Goal: Task Accomplishment & Management: Manage account settings

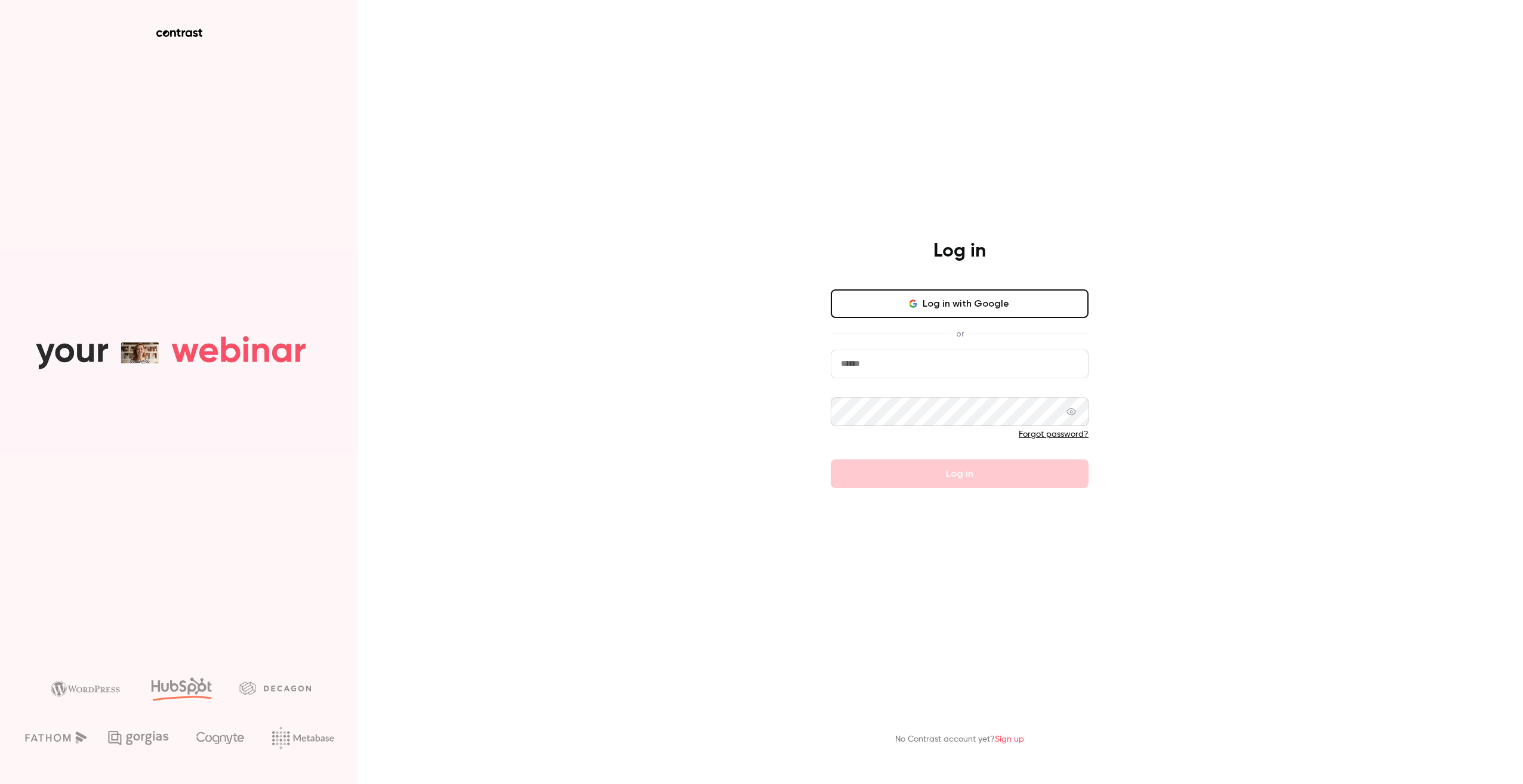
click at [963, 360] on input "email" at bounding box center [960, 364] width 258 height 29
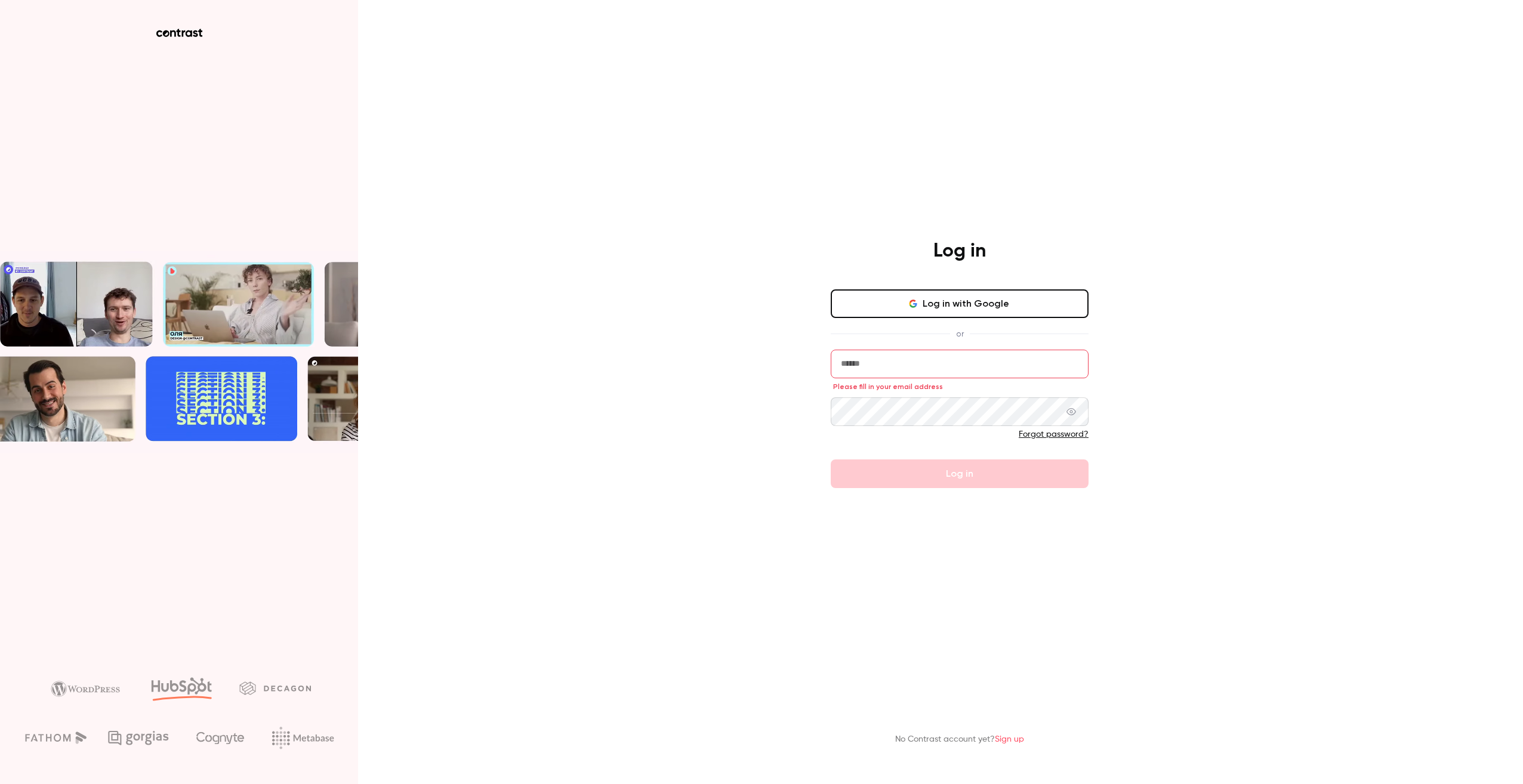
click at [1406, 211] on div "Log in Log in with Google or Please fill in your email address Forgot password?…" at bounding box center [762, 392] width 1523 height 784
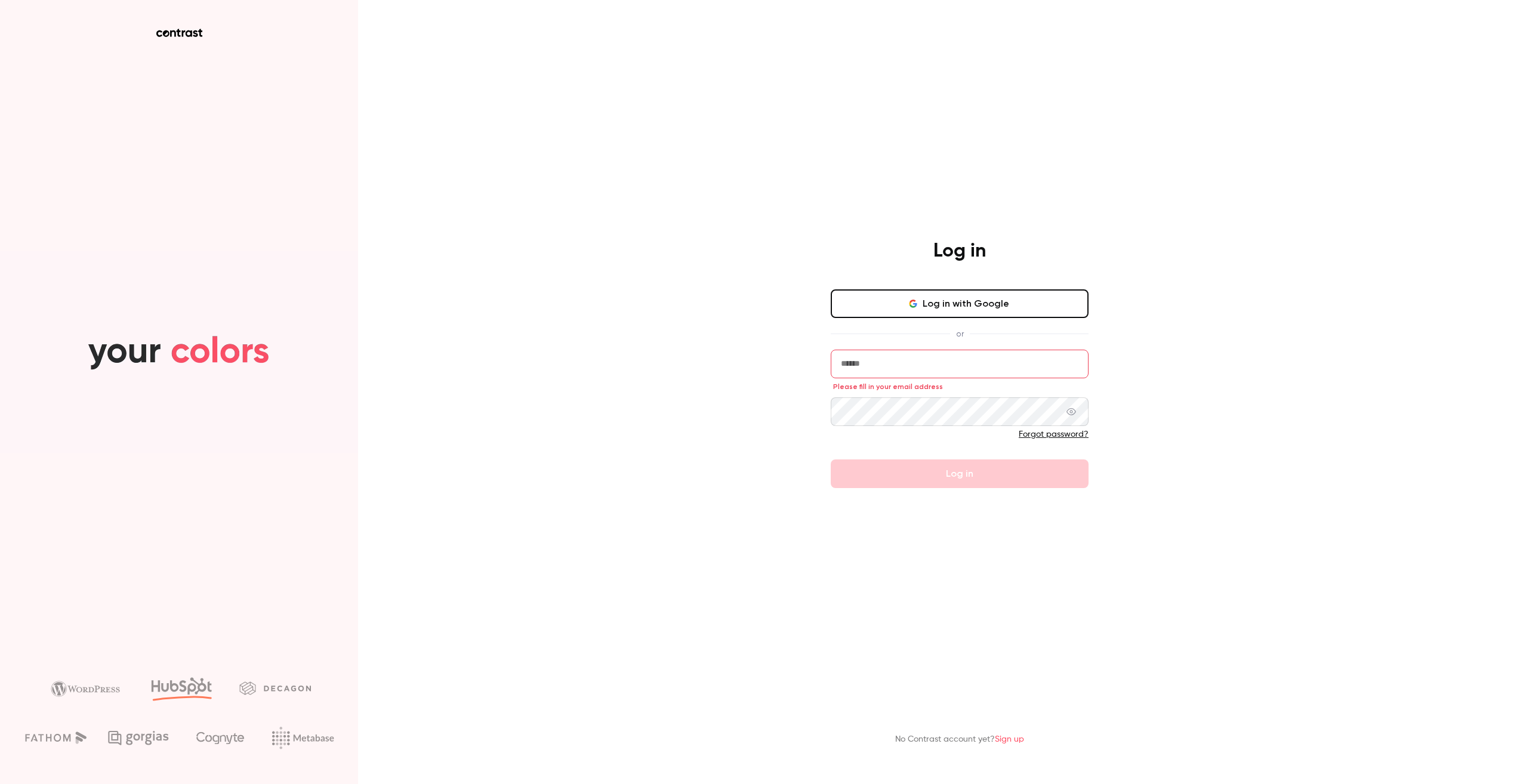
click at [893, 354] on input "email" at bounding box center [960, 364] width 258 height 29
type input "**********"
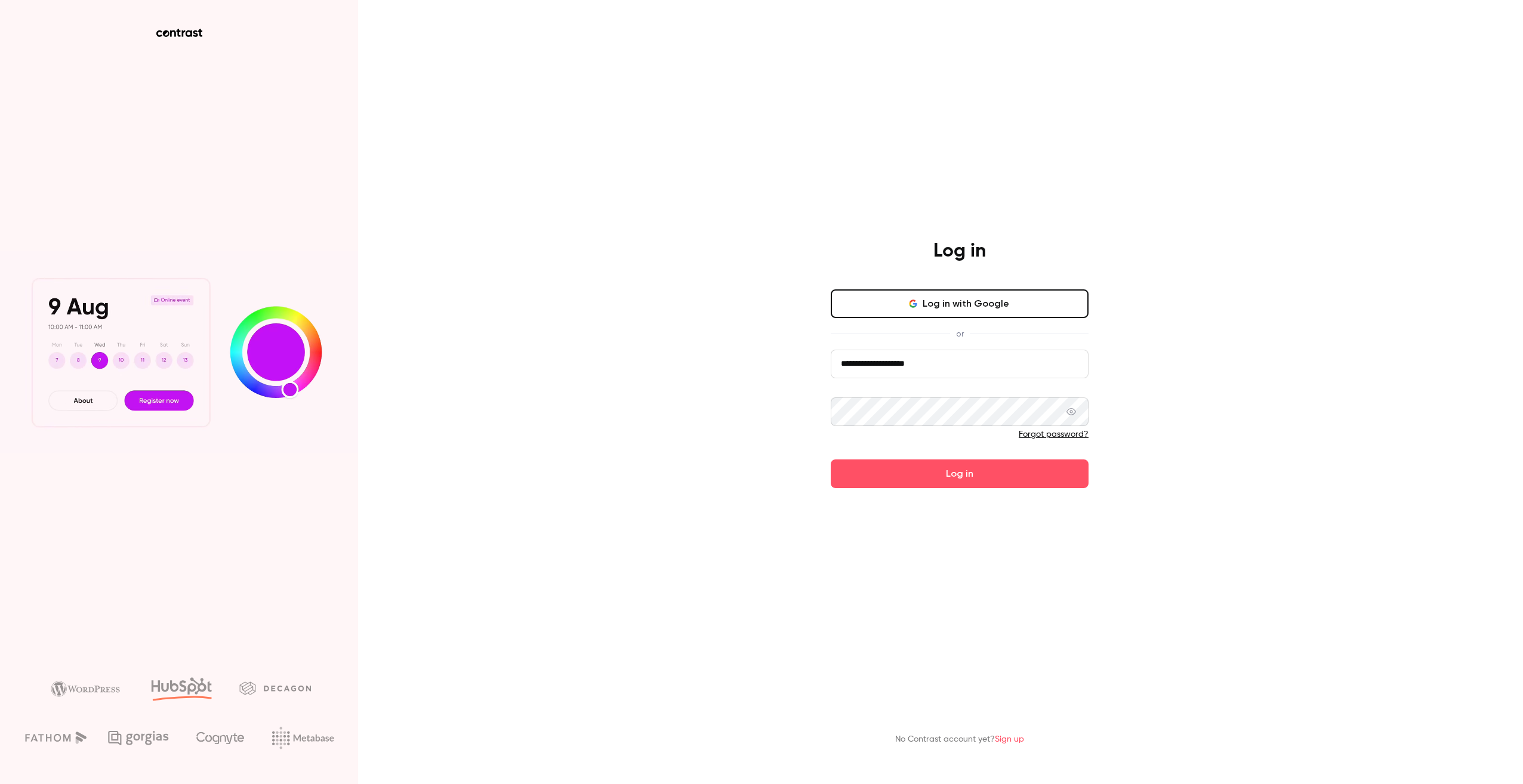
click at [1130, 402] on div "**********" at bounding box center [762, 392] width 1523 height 784
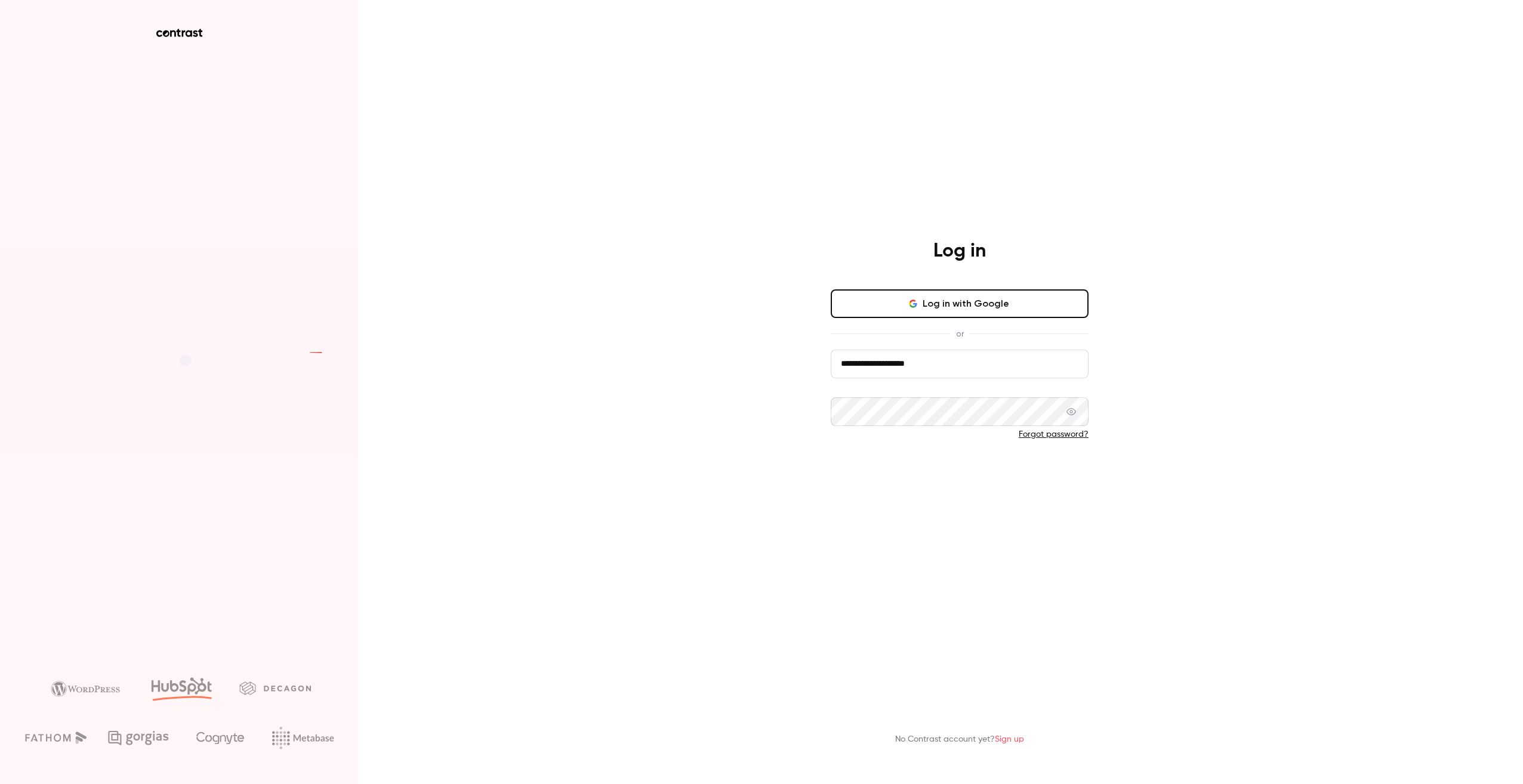
click at [991, 467] on button "Log in" at bounding box center [960, 474] width 258 height 29
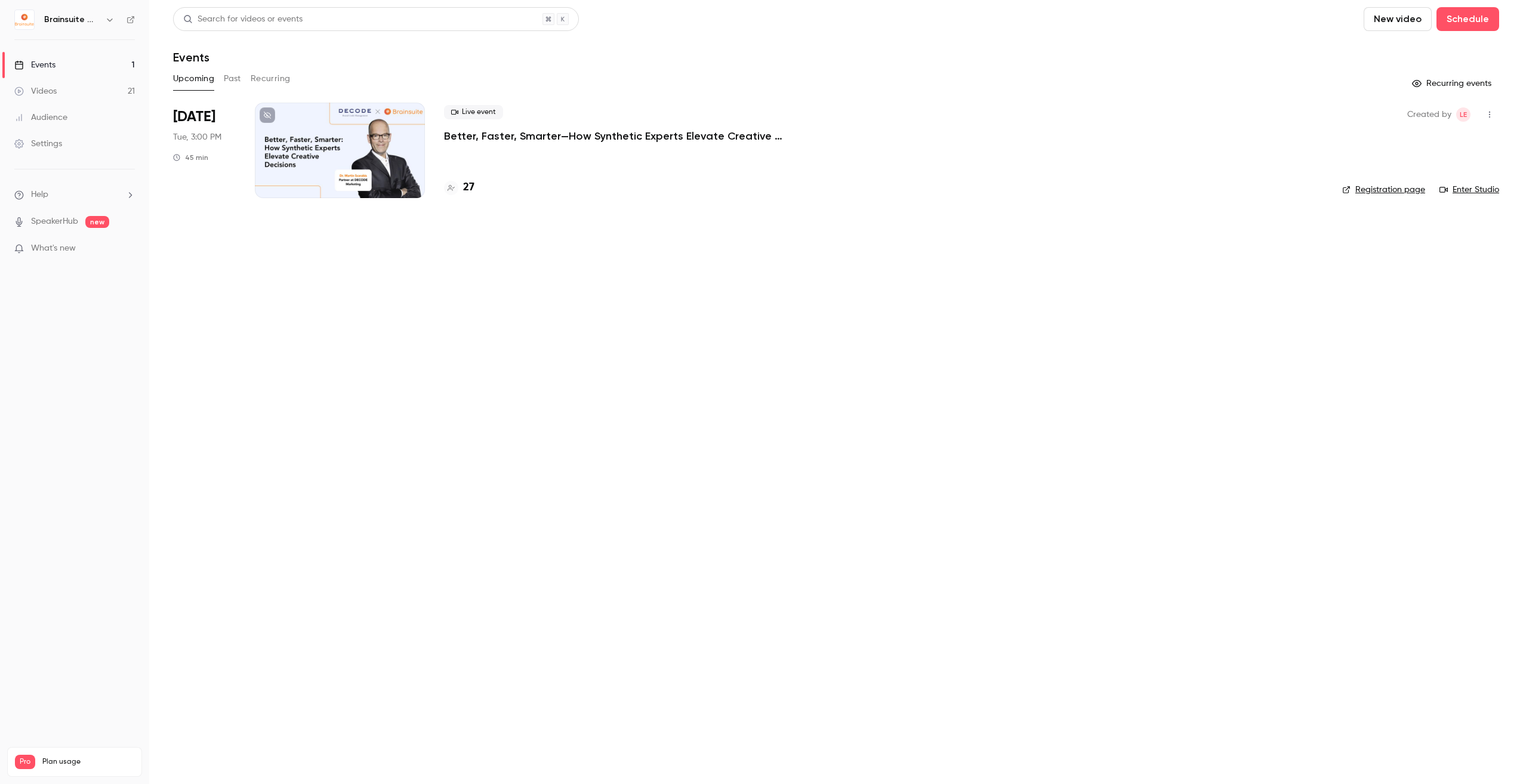
click at [601, 137] on p "Better, Faster, Smarter—How Synthetic Experts Elevate Creative Decisions" at bounding box center [622, 135] width 358 height 14
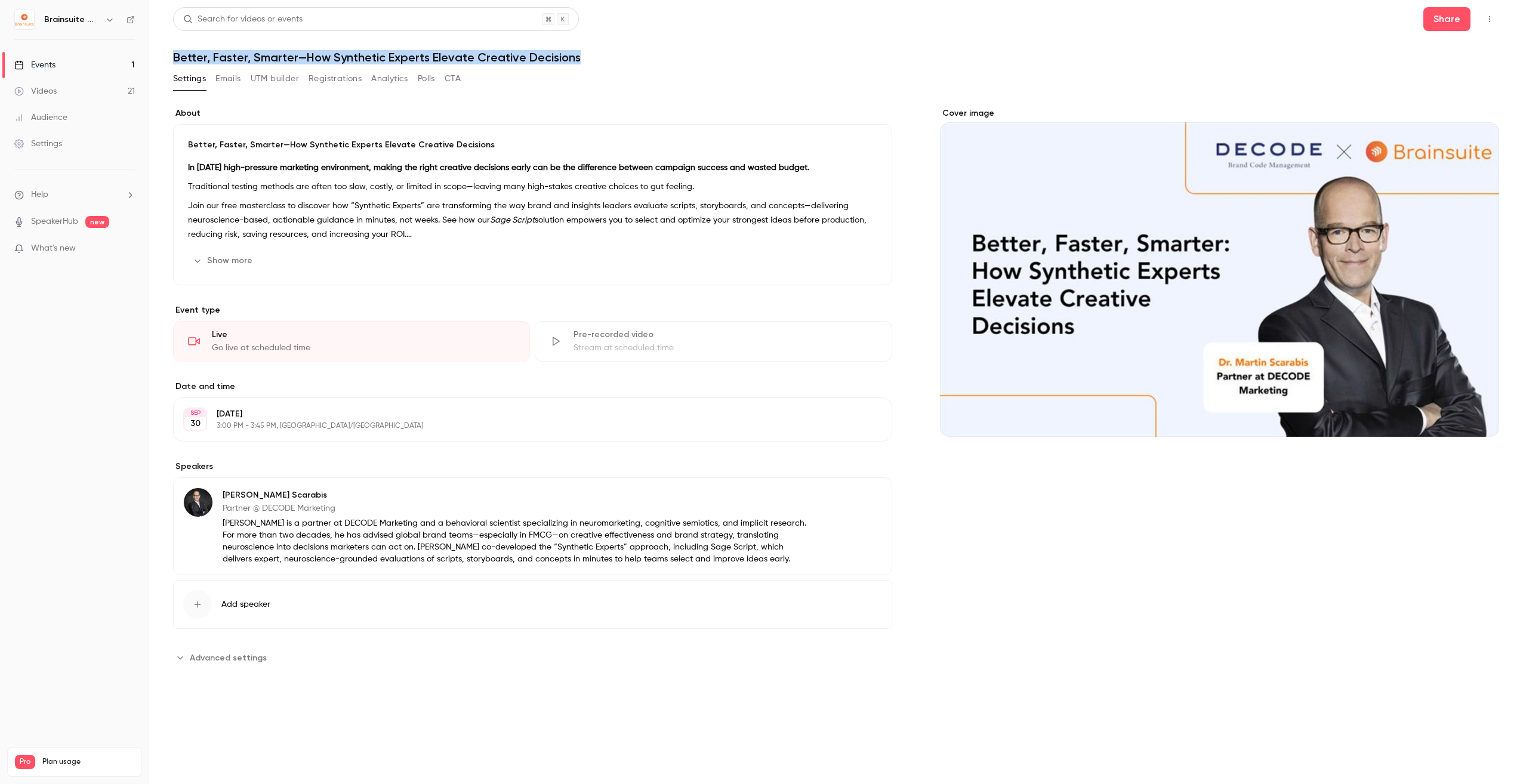
drag, startPoint x: 170, startPoint y: 55, endPoint x: 576, endPoint y: 45, distance: 406.1
click at [576, 45] on main "Search for videos or events Share Better, Faster, Smarter—How Synthetic Experts…" at bounding box center [836, 392] width 1374 height 784
copy h1 "Better, Faster, Smarter—How Synthetic Experts Elevate Creative Decisions"
click at [219, 85] on button "Emails" at bounding box center [227, 79] width 25 height 19
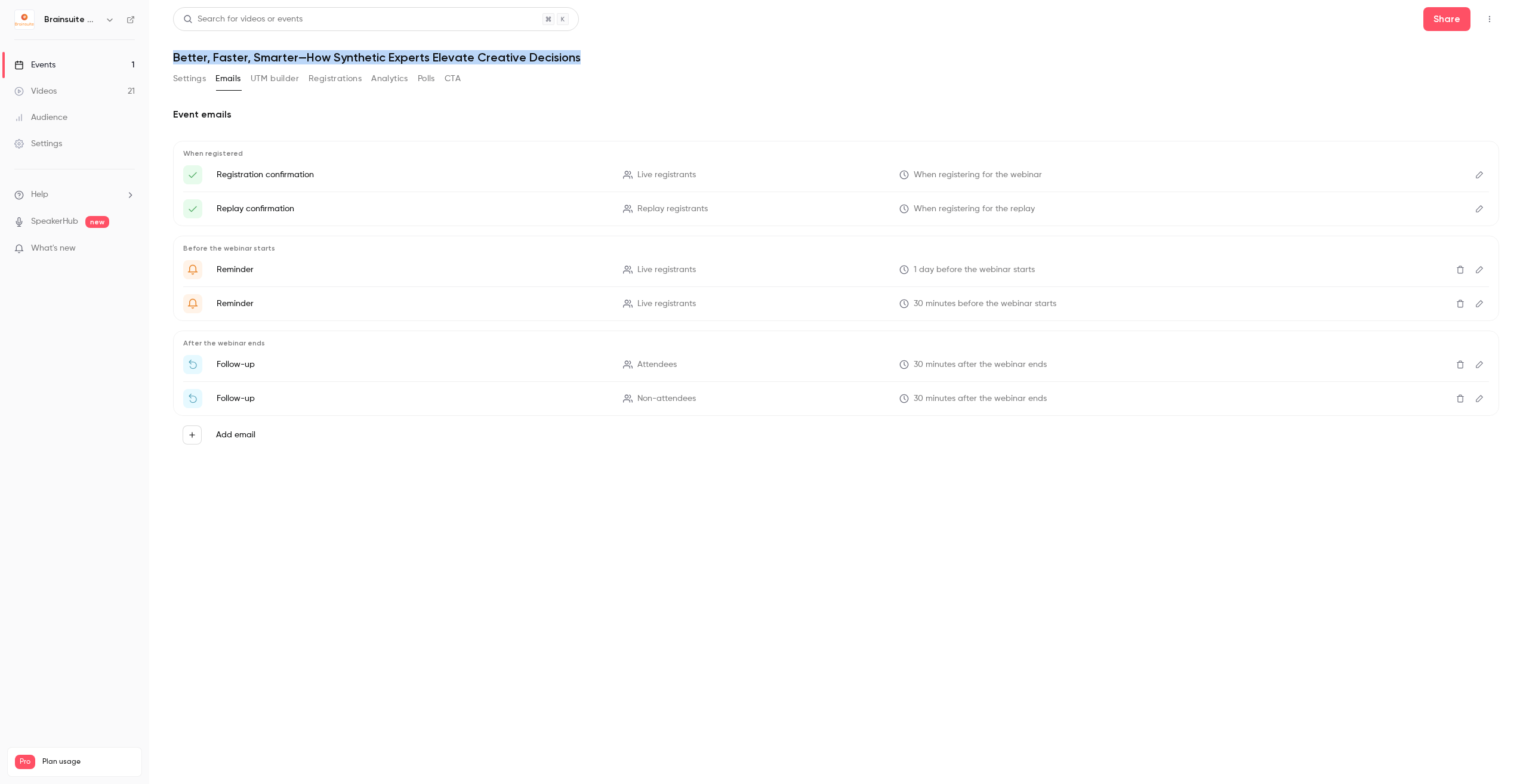
click at [174, 83] on button "Settings" at bounding box center [190, 79] width 33 height 19
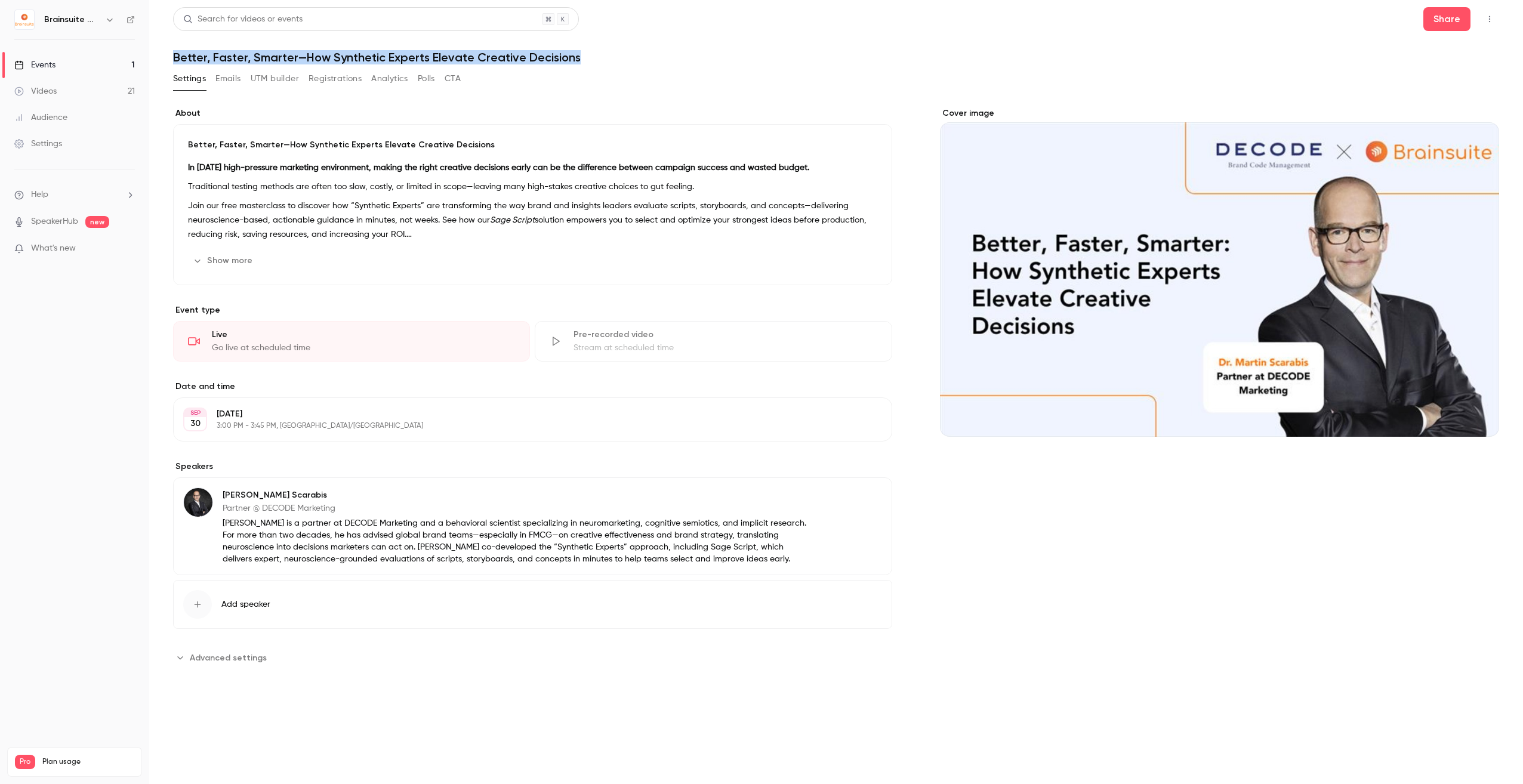
click at [362, 87] on button "Registrations" at bounding box center [335, 79] width 53 height 19
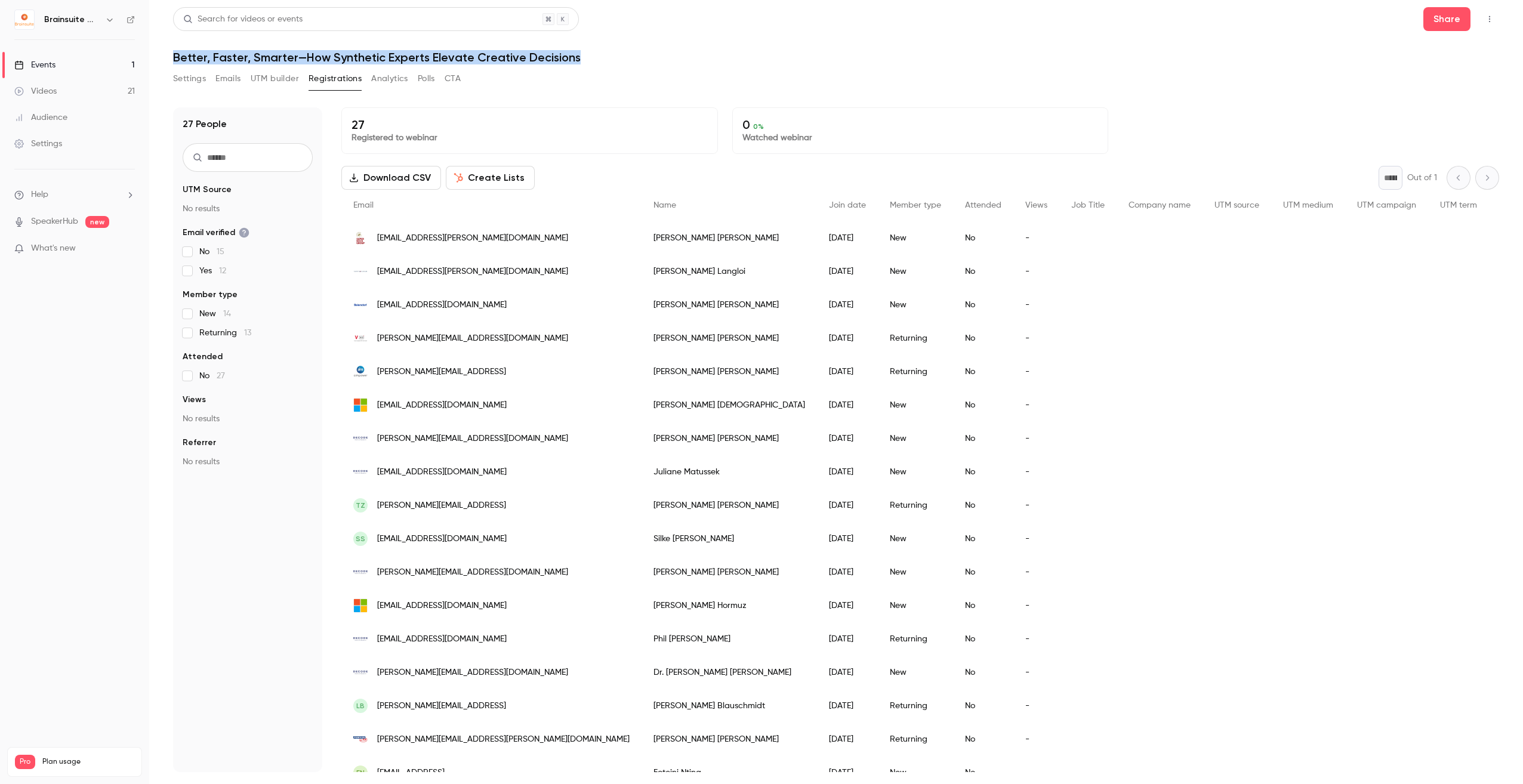
click at [497, 174] on button "Create Lists" at bounding box center [490, 177] width 89 height 24
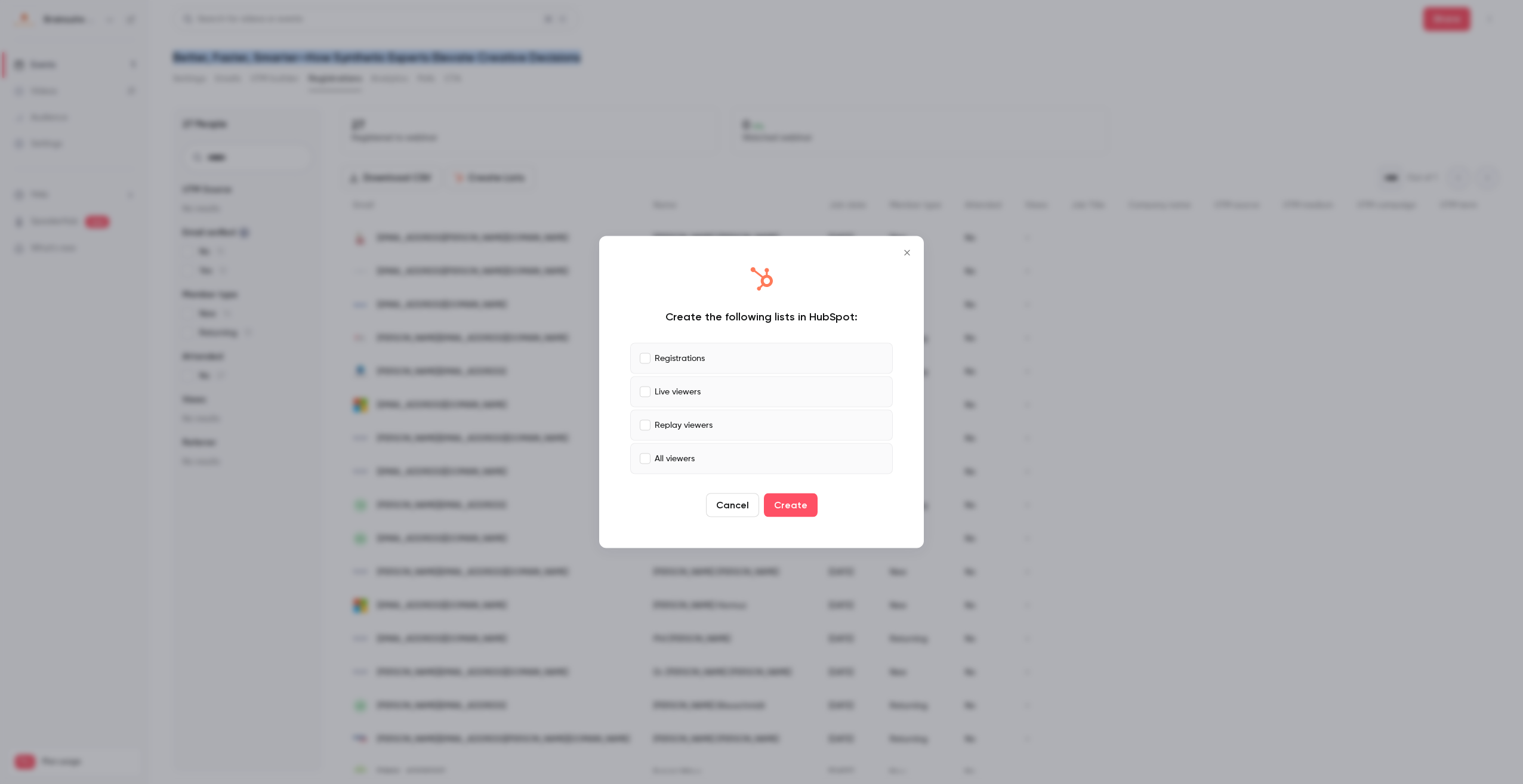
click at [793, 511] on button "Create" at bounding box center [791, 505] width 54 height 24
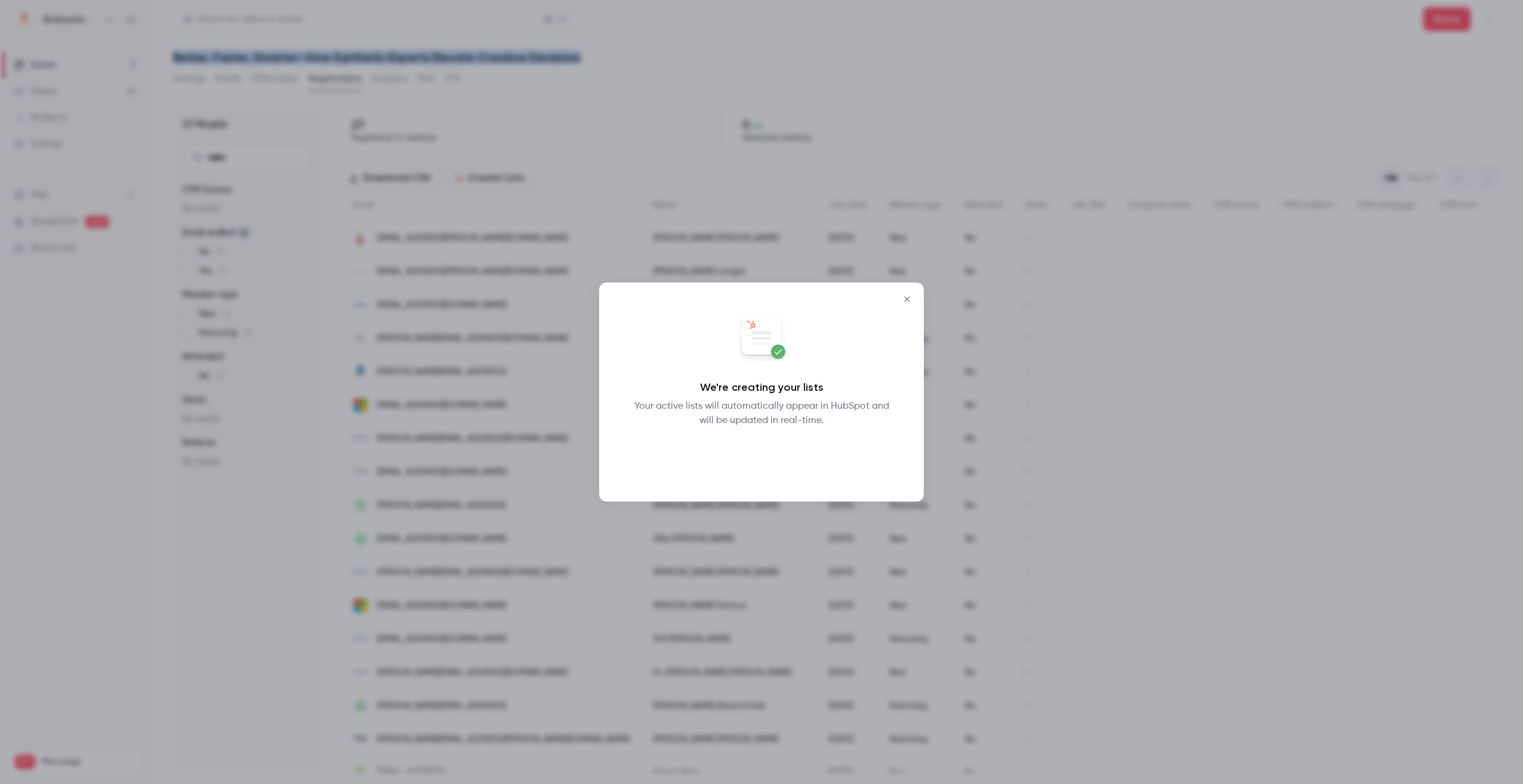
click at [753, 453] on button "Okay" at bounding box center [762, 458] width 43 height 24
